Goal: Information Seeking & Learning: Learn about a topic

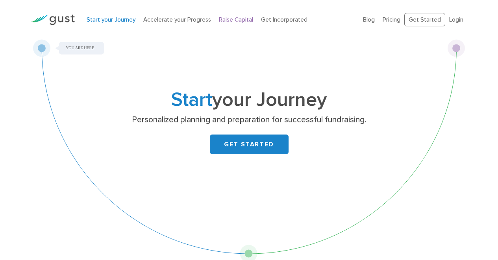
click at [227, 18] on link "Raise Capital" at bounding box center [236, 19] width 34 height 7
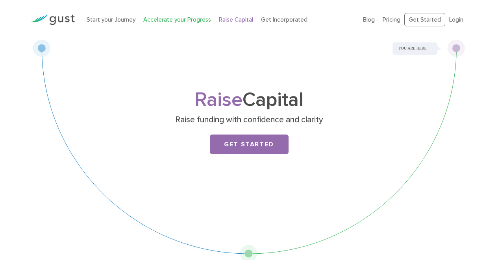
click at [201, 17] on link "Accelerate your Progress" at bounding box center [177, 19] width 68 height 7
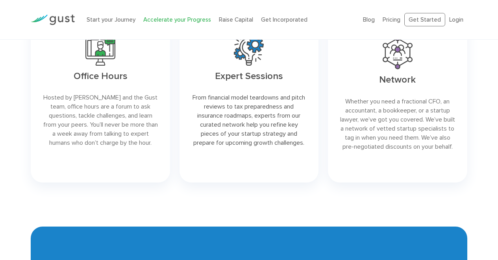
scroll to position [1002, 0]
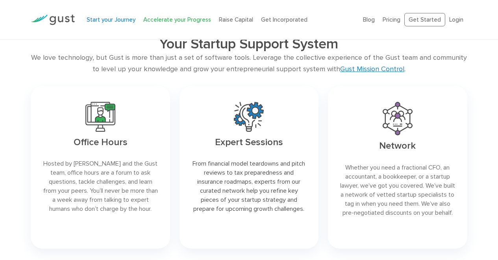
click at [114, 16] on link "Start your Journey" at bounding box center [111, 19] width 49 height 7
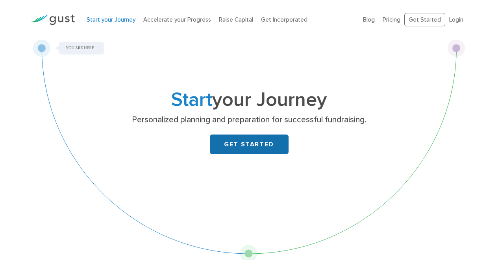
click at [234, 145] on link "GET STARTED" at bounding box center [249, 145] width 79 height 20
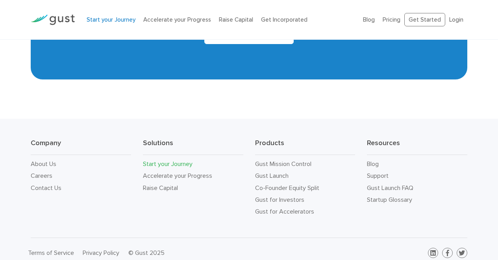
scroll to position [1460, 0]
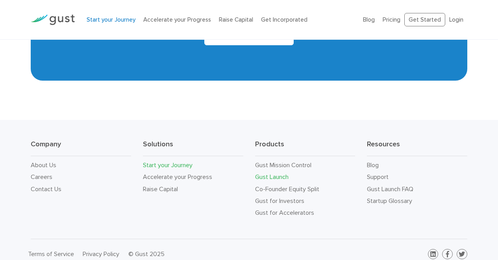
click at [276, 173] on link "Gust Launch" at bounding box center [271, 176] width 33 height 7
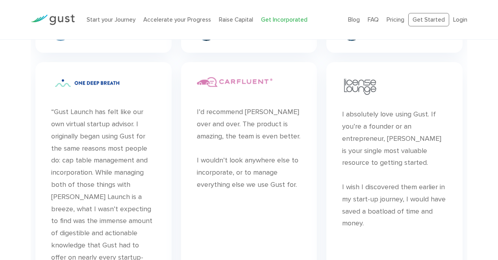
scroll to position [4061, 0]
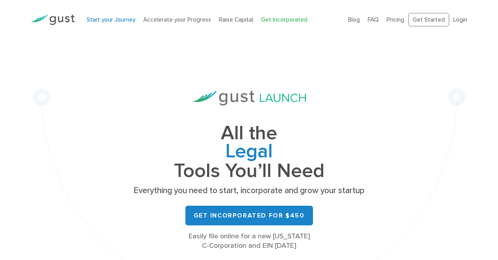
click at [125, 21] on link "Start your Journey" at bounding box center [111, 19] width 49 height 7
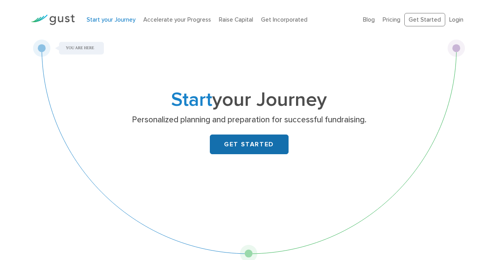
click at [257, 142] on link "GET STARTED" at bounding box center [249, 145] width 79 height 20
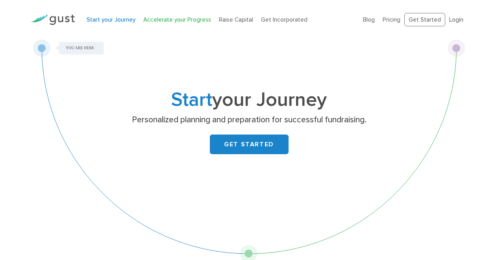
click at [164, 22] on link "Accelerate your Progress" at bounding box center [177, 19] width 68 height 7
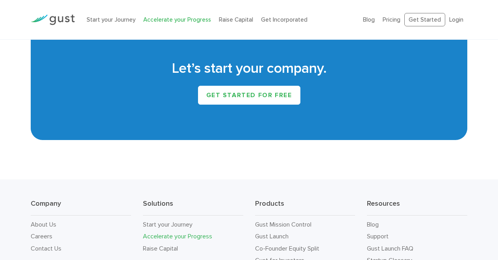
scroll to position [1347, 0]
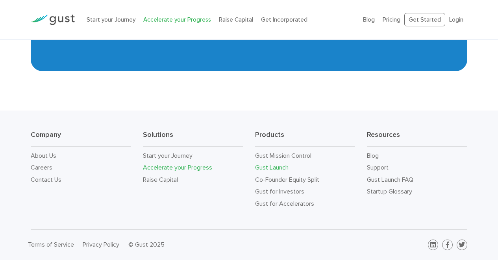
click at [272, 168] on link "Gust Launch" at bounding box center [271, 167] width 33 height 7
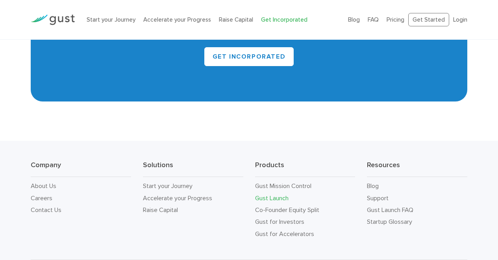
scroll to position [4750, 0]
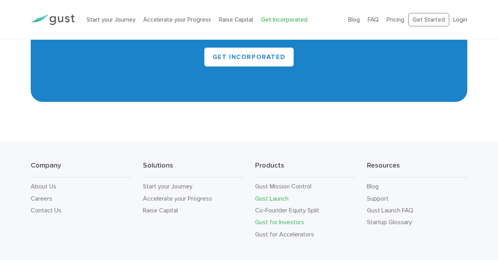
click at [269, 219] on link "Gust for Investors" at bounding box center [279, 222] width 49 height 7
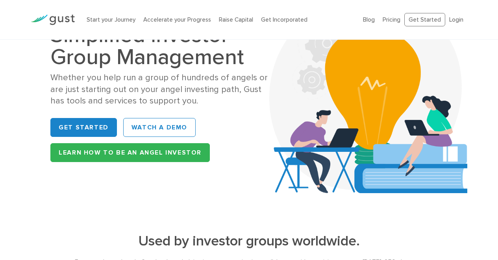
scroll to position [46, 0]
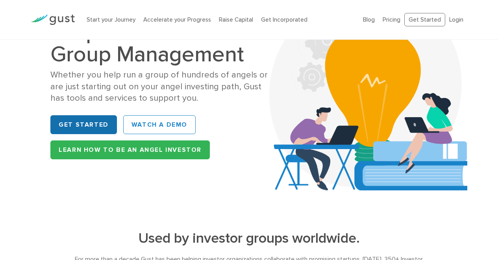
click at [95, 128] on link "Get Started" at bounding box center [83, 124] width 67 height 19
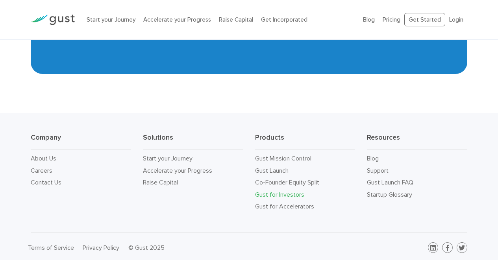
scroll to position [1990, 0]
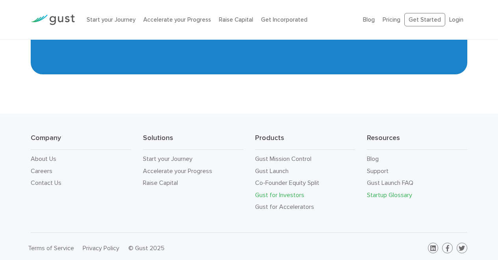
click at [396, 195] on link "Startup Glossary" at bounding box center [389, 194] width 45 height 7
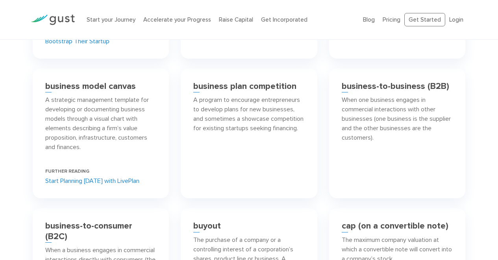
scroll to position [1407, 0]
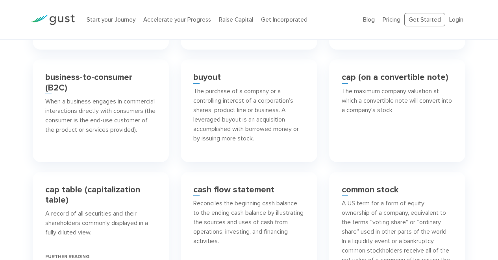
click at [201, 206] on p "Reconciles the beginning cash balance to the ending cash balance by illustratin…" at bounding box center [248, 222] width 111 height 47
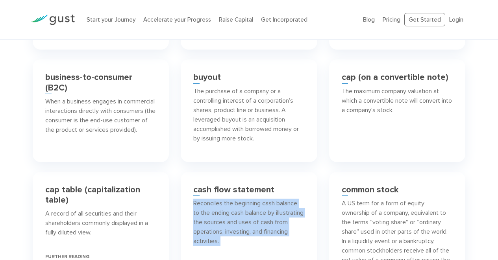
click at [201, 206] on p "Reconciles the beginning cash balance to the ending cash balance by illustratin…" at bounding box center [248, 222] width 111 height 47
click at [190, 162] on div "buyout The purchase of a company or a controlling interest of a corporation’s s…" at bounding box center [249, 110] width 136 height 102
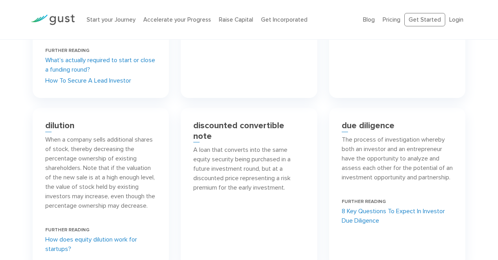
scroll to position [2298, 0]
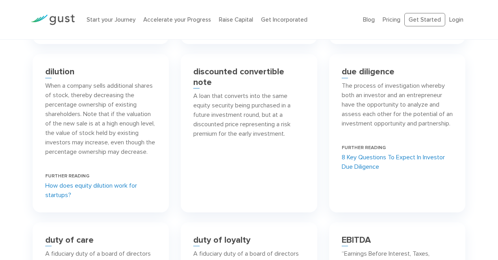
click at [138, 200] on link "How does equity dilution work for startups?" at bounding box center [100, 190] width 111 height 19
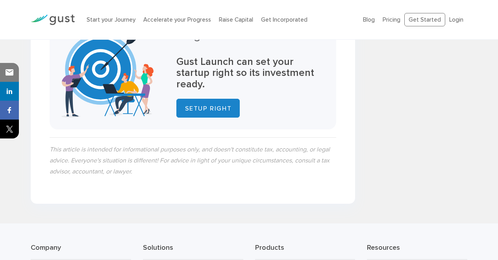
scroll to position [657, 0]
